Goal: Check status

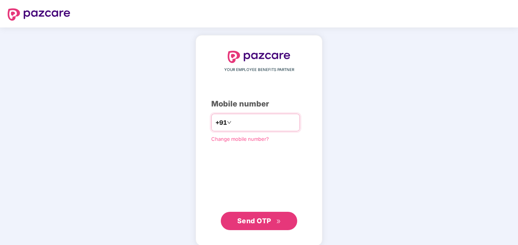
click at [244, 123] on input "number" at bounding box center [264, 122] width 63 height 12
type input "**********"
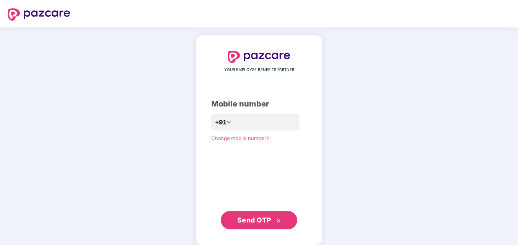
click at [266, 215] on span "Send OTP" at bounding box center [259, 220] width 44 height 11
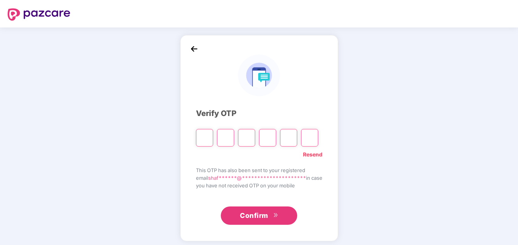
type input "*"
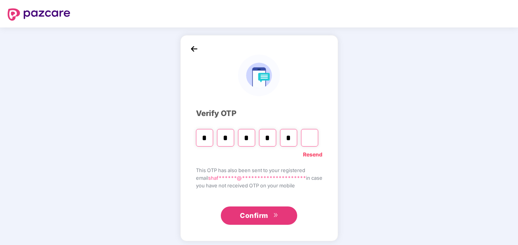
type input "*"
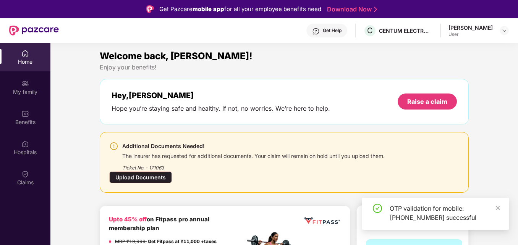
click at [159, 179] on div "Upload Documents" at bounding box center [140, 177] width 63 height 12
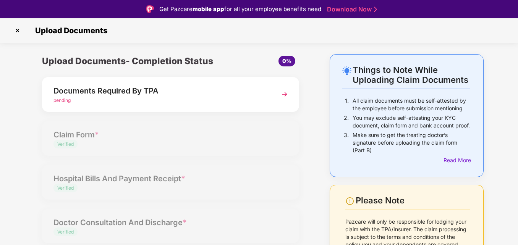
click at [140, 103] on div "pending" at bounding box center [160, 100] width 214 height 7
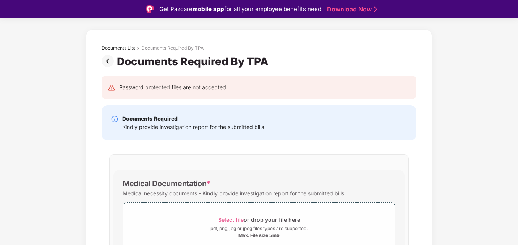
scroll to position [38, 0]
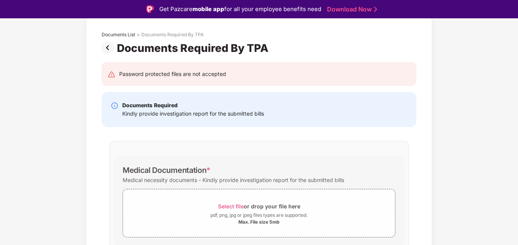
click at [201, 117] on div "Kindly provide investigation report for the submitted bills" at bounding box center [193, 114] width 142 height 8
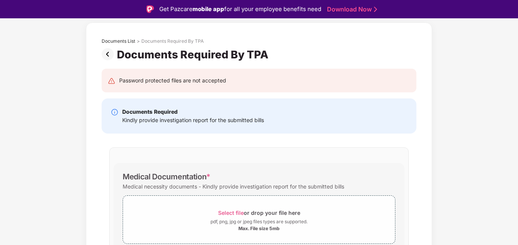
scroll to position [0, 0]
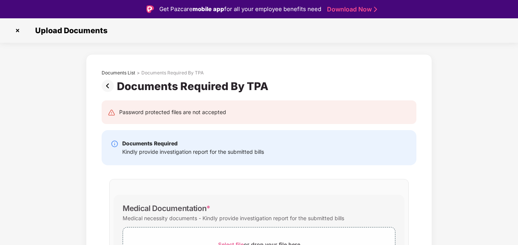
click at [16, 29] on img at bounding box center [17, 30] width 12 height 12
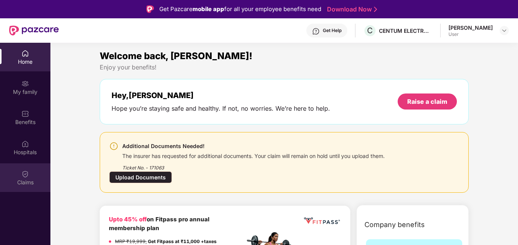
click at [29, 179] on div "Claims" at bounding box center [25, 183] width 50 height 8
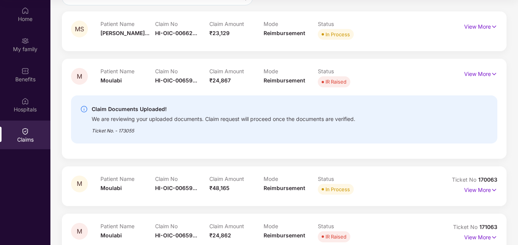
scroll to position [44, 0]
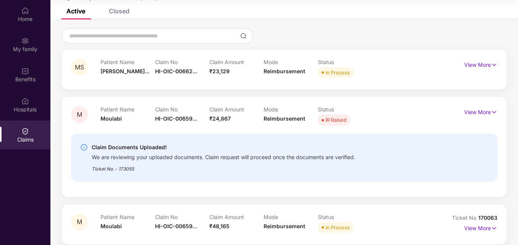
click at [230, 159] on div "We are reviewing your uploaded documents. Claim request will proceed once the d…" at bounding box center [223, 156] width 263 height 9
click at [464, 115] on p "View More" at bounding box center [480, 111] width 33 height 10
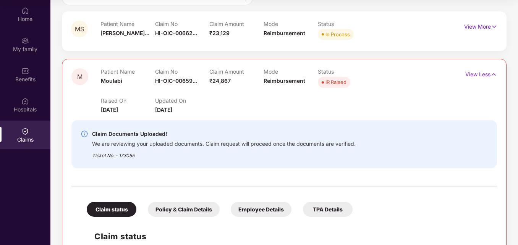
scroll to position [313, 0]
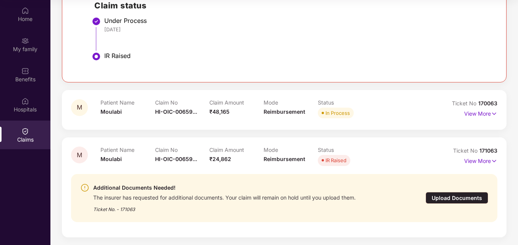
click at [466, 203] on div "Upload Documents" at bounding box center [456, 198] width 63 height 12
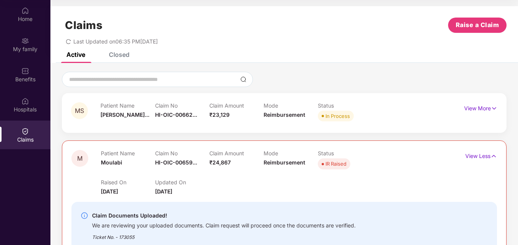
scroll to position [18, 0]
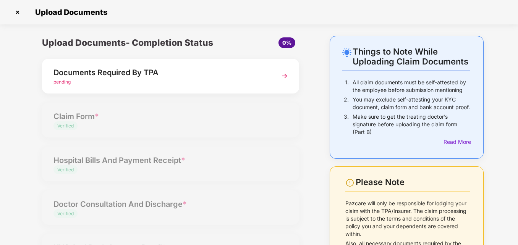
click at [179, 84] on div "pending" at bounding box center [160, 82] width 214 height 7
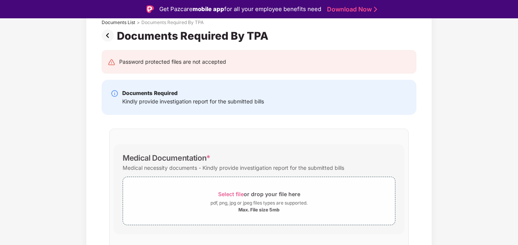
scroll to position [84, 0]
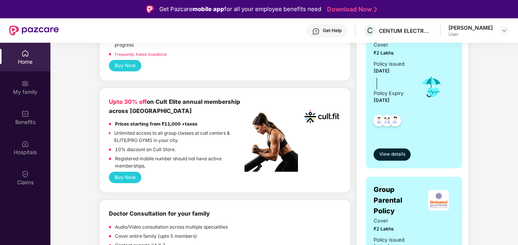
scroll to position [229, 0]
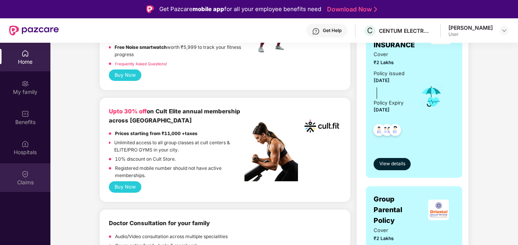
click at [24, 176] on img at bounding box center [25, 174] width 8 height 8
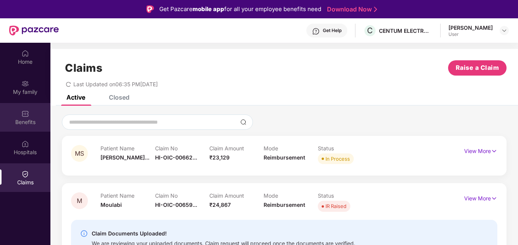
click at [32, 113] on div "Benefits" at bounding box center [25, 117] width 50 height 29
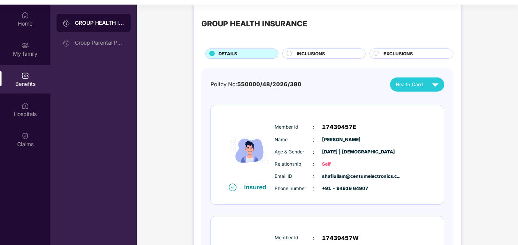
scroll to position [6, 0]
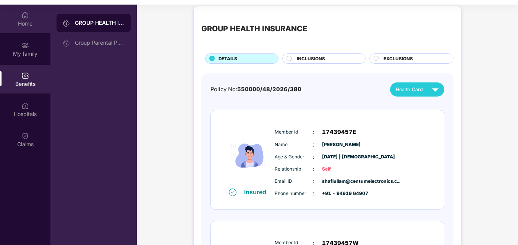
click at [21, 26] on div "Home" at bounding box center [25, 24] width 50 height 8
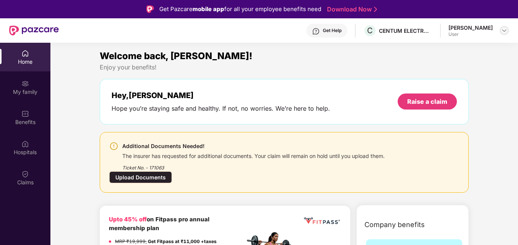
click at [501, 29] on img at bounding box center [504, 30] width 6 height 6
